Goal: Task Accomplishment & Management: Use online tool/utility

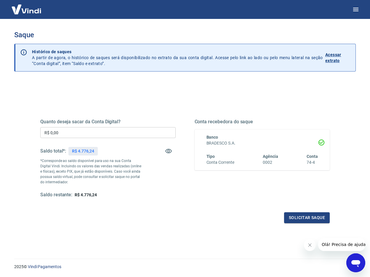
click at [94, 131] on input "R$ 0,00" at bounding box center [107, 132] width 135 height 11
click at [152, 172] on div "Quanto deseja sacar da Conta Digital? R$ 0,00 ​ Saldo total*: R$ 4.776,24 *Corr…" at bounding box center [107, 158] width 135 height 79
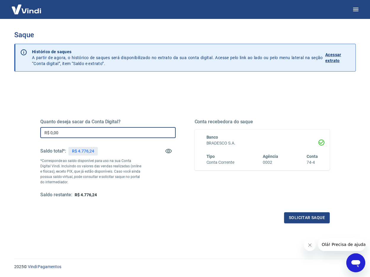
click at [111, 130] on input "R$ 0,00" at bounding box center [107, 132] width 135 height 11
type input "R$ 800,00"
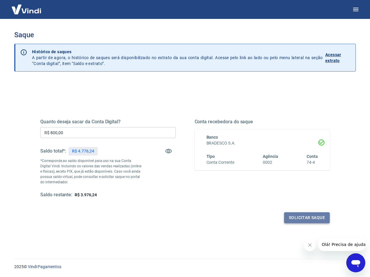
click at [302, 216] on button "Solicitar saque" at bounding box center [307, 217] width 46 height 11
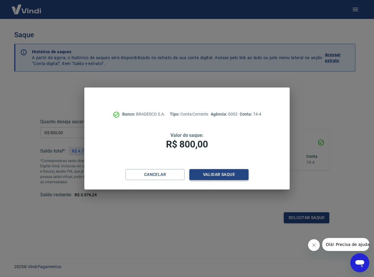
click at [220, 177] on button "Validar saque" at bounding box center [218, 174] width 59 height 11
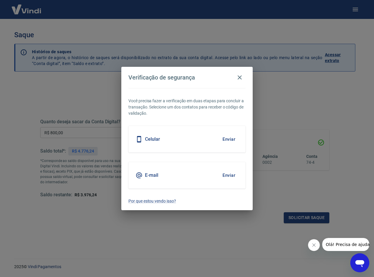
click at [231, 140] on button "Enviar" at bounding box center [228, 139] width 19 height 12
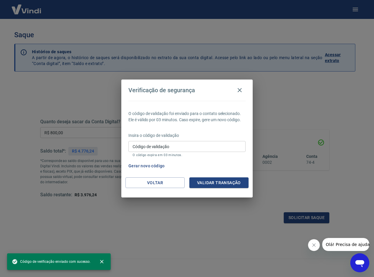
click at [173, 146] on input "Código de validação" at bounding box center [186, 146] width 117 height 11
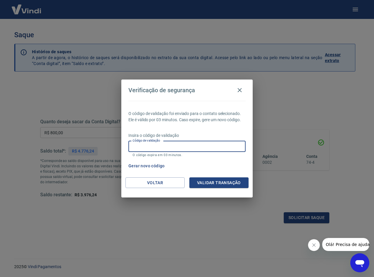
drag, startPoint x: 173, startPoint y: 146, endPoint x: 151, endPoint y: 145, distance: 21.3
click at [173, 146] on input "Código de validação" at bounding box center [186, 146] width 117 height 11
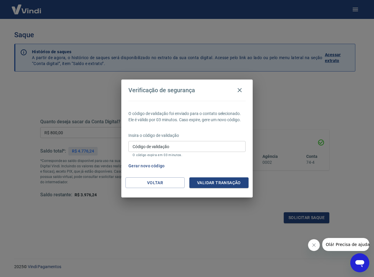
click at [189, 143] on input "Código de validação" at bounding box center [186, 146] width 117 height 11
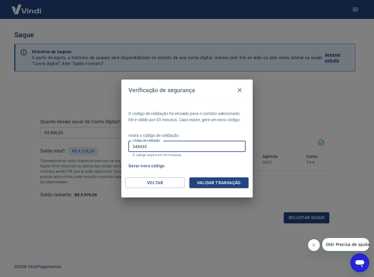
type input "349435"
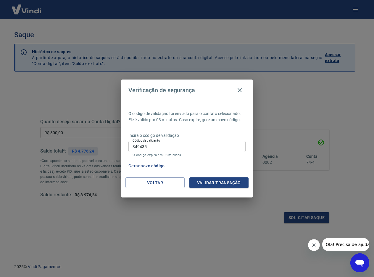
click at [207, 177] on div "O código de validação foi enviado para o contato selecionado. Ele é válido por …" at bounding box center [186, 139] width 131 height 77
click at [207, 180] on button "Validar transação" at bounding box center [218, 183] width 59 height 11
